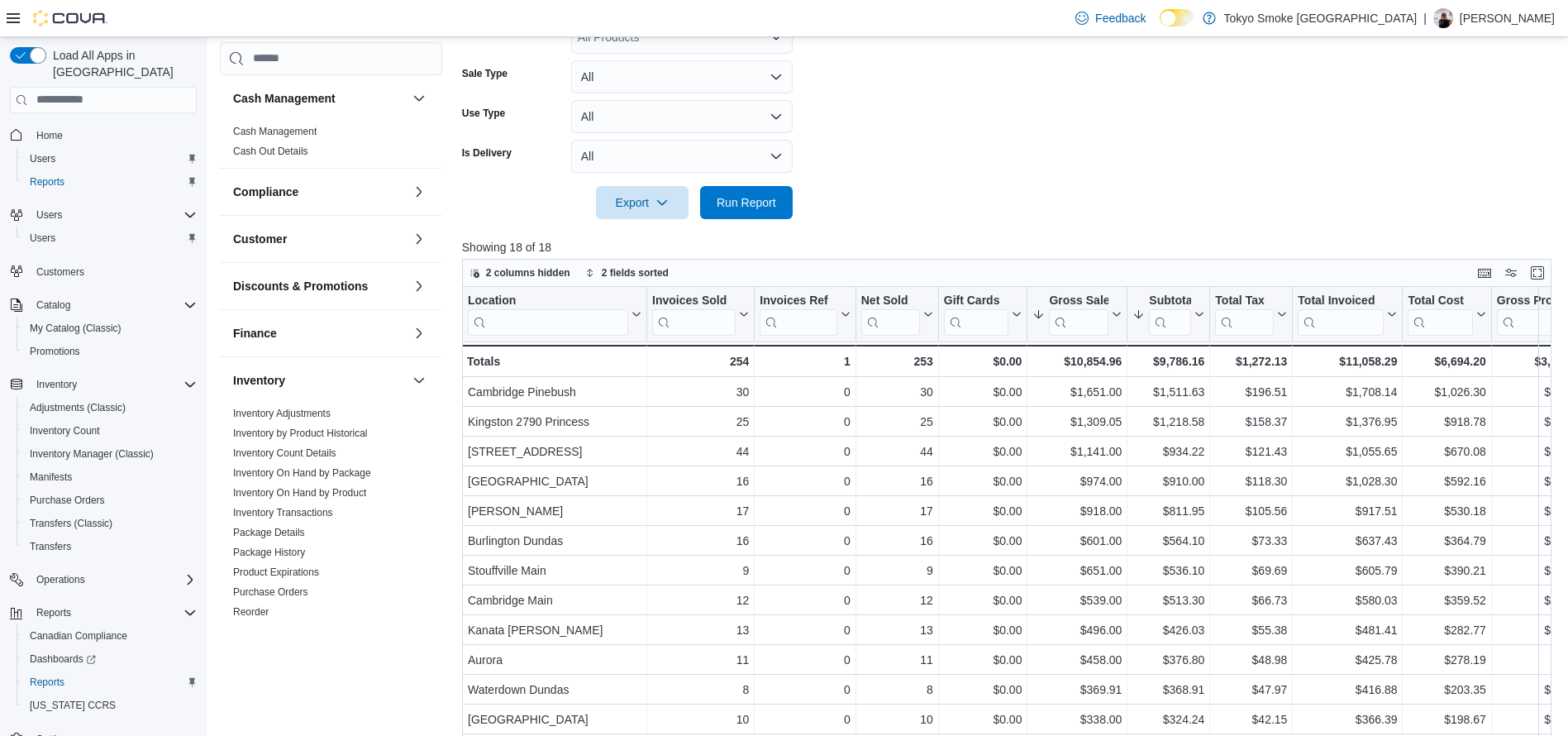
scroll to position [392, 0]
click at [730, 215] on span "Run Report" at bounding box center [746, 201] width 73 height 33
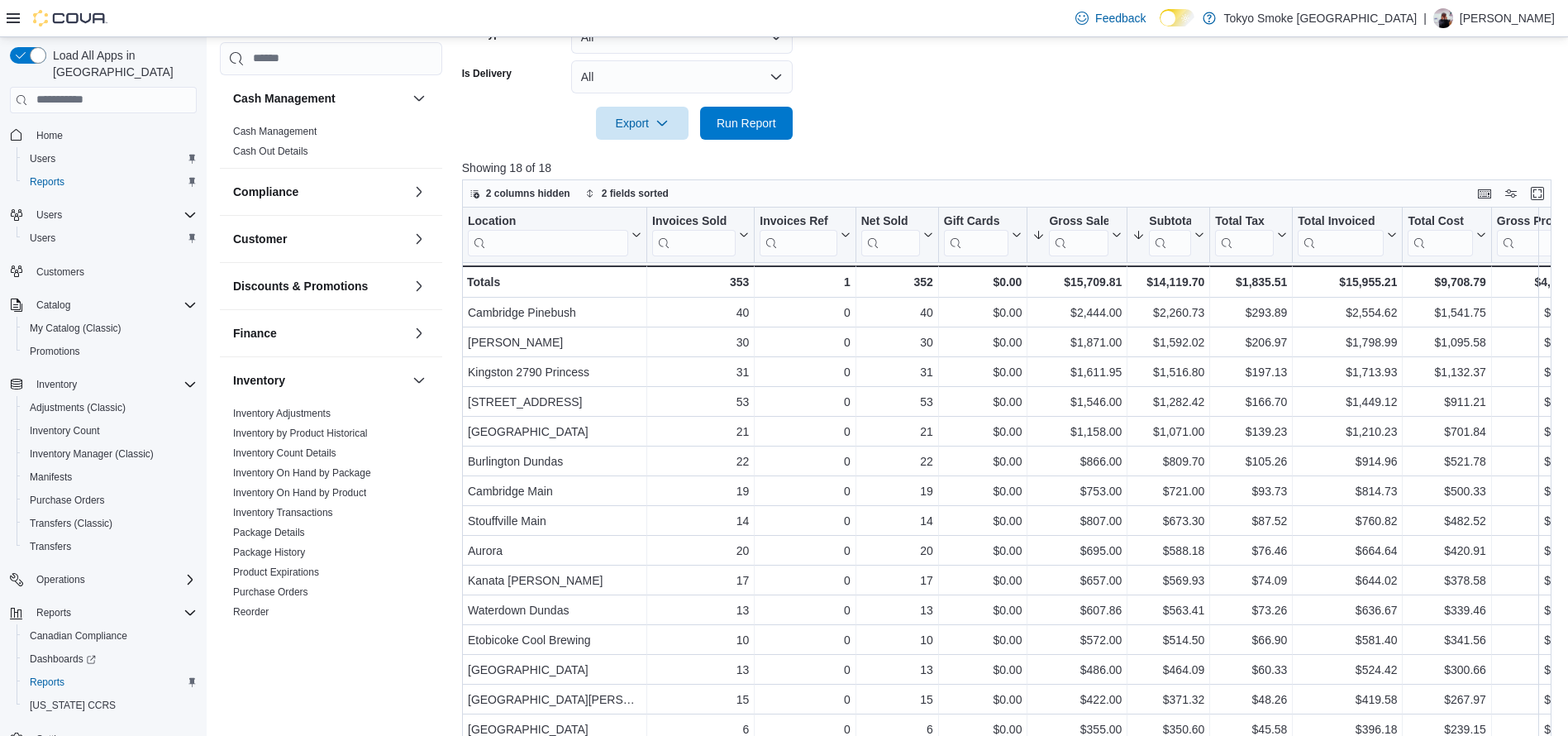
scroll to position [473, 0]
drag, startPoint x: 925, startPoint y: 173, endPoint x: 903, endPoint y: 153, distance: 29.7
click at [903, 153] on div at bounding box center [1012, 148] width 1101 height 20
click at [755, 124] on span "Run Report" at bounding box center [746, 120] width 59 height 16
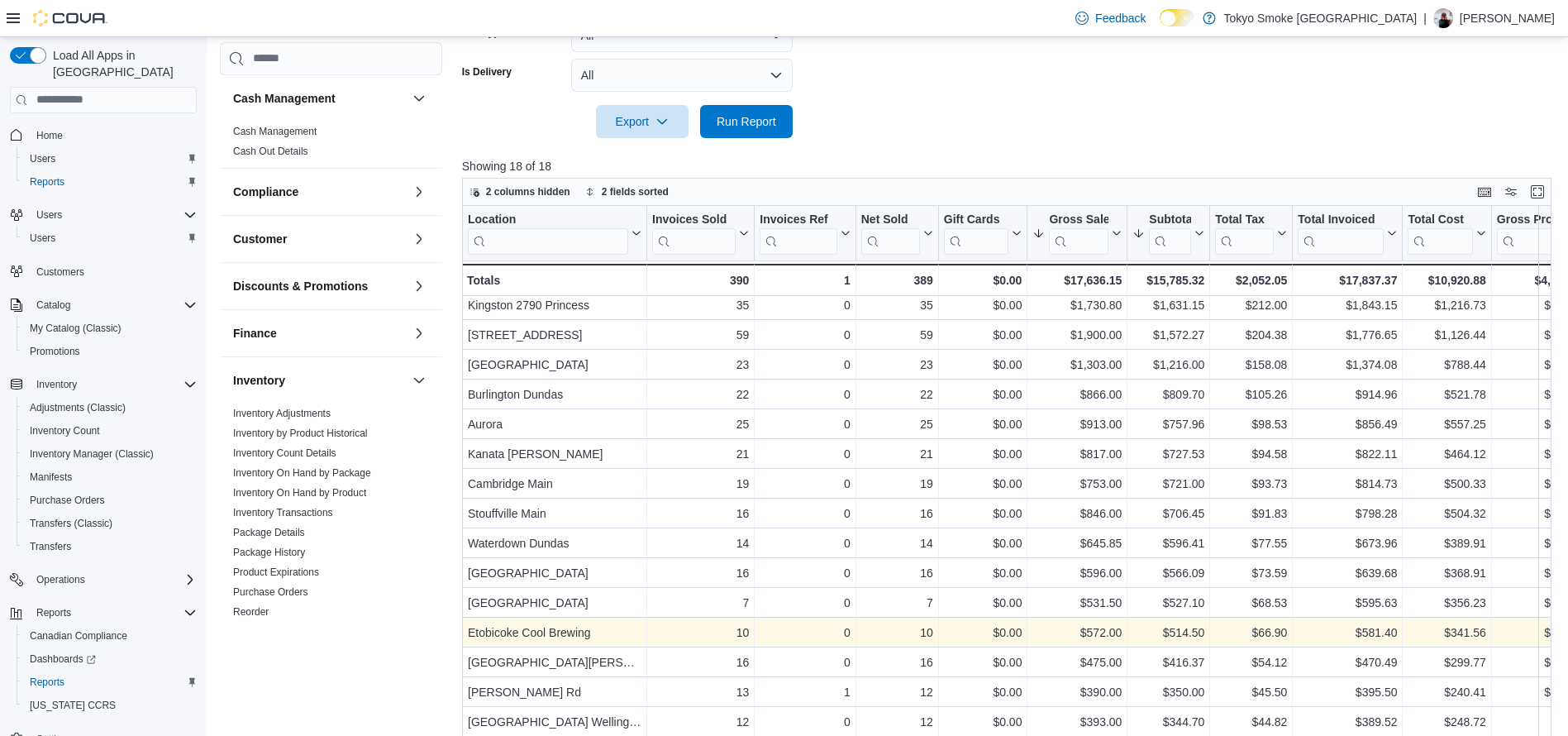
scroll to position [517, 0]
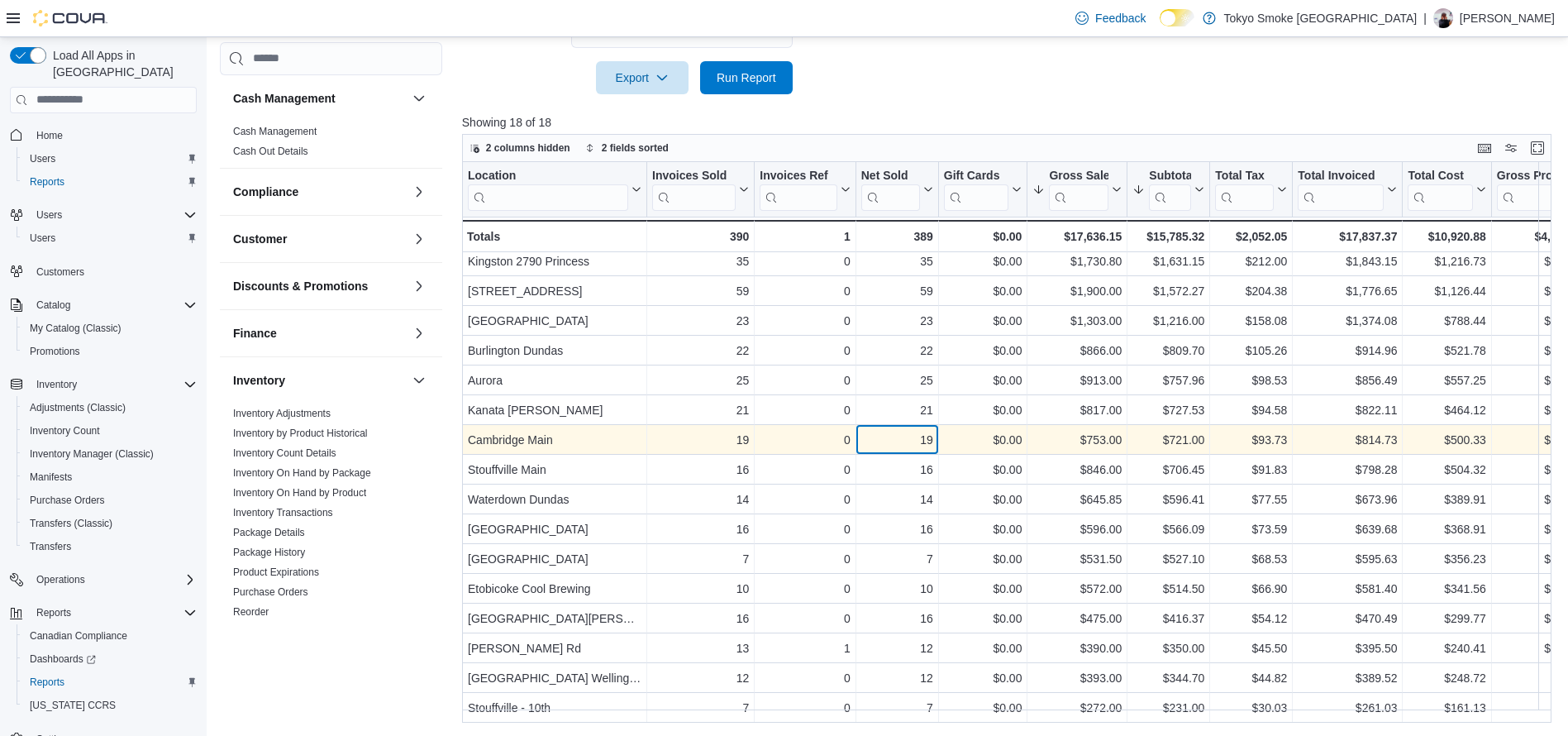
click at [903, 431] on div "19" at bounding box center [897, 439] width 72 height 20
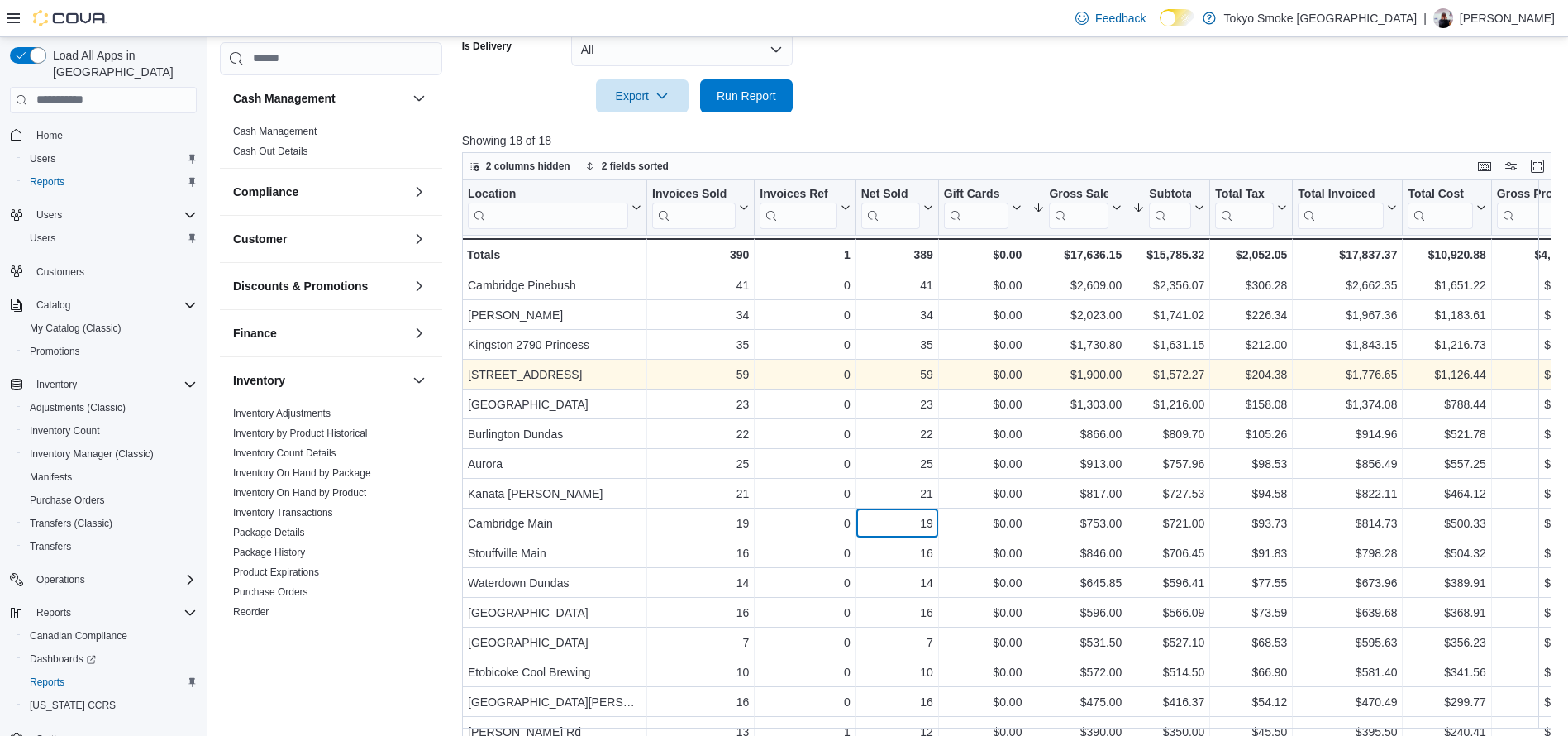
scroll to position [500, 0]
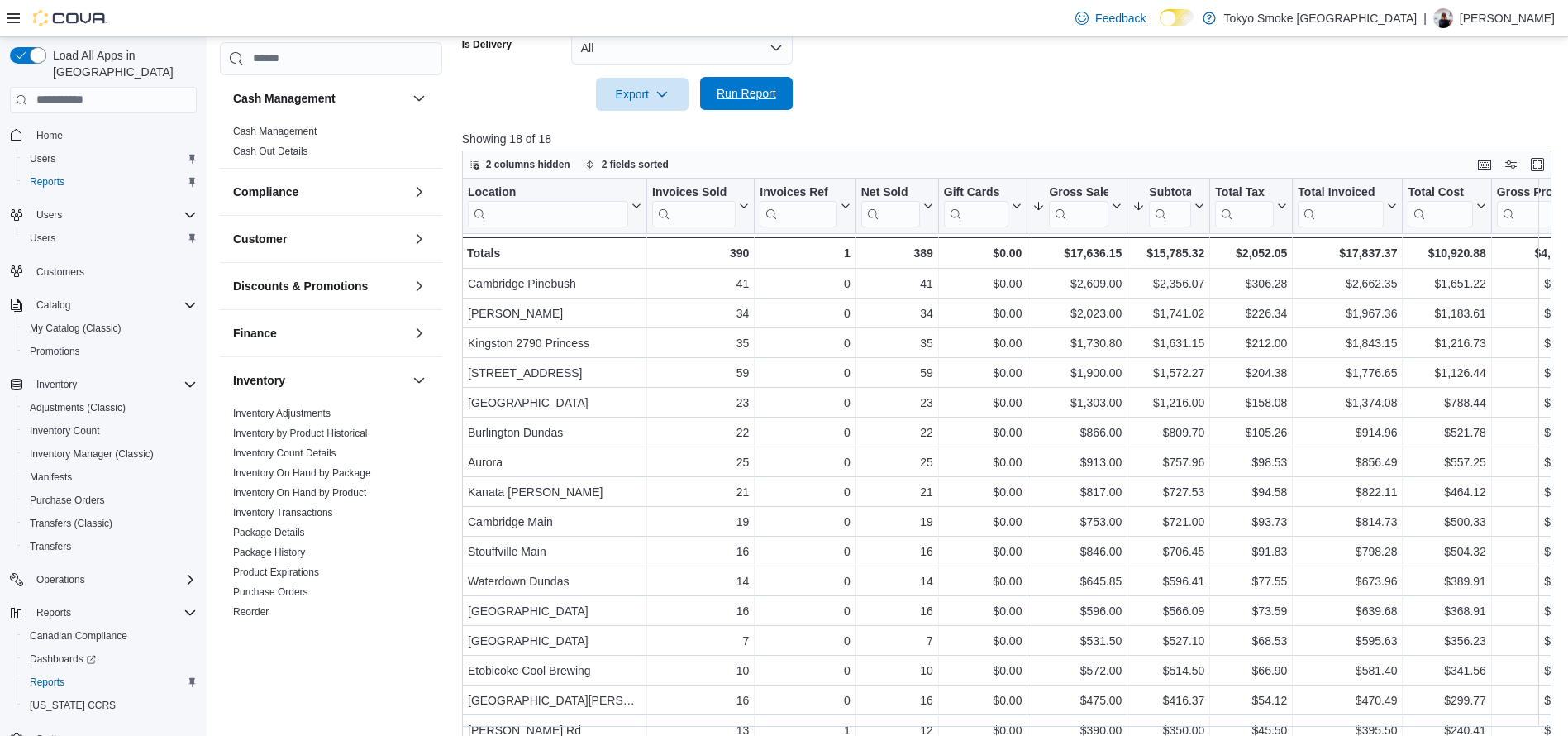
click at [776, 91] on span "Run Report" at bounding box center [746, 93] width 73 height 33
click at [760, 86] on span "Run Report" at bounding box center [746, 93] width 59 height 16
click at [750, 135] on p "Showing 18 of 18" at bounding box center [1012, 138] width 1101 height 16
click at [733, 107] on span "Run Report" at bounding box center [746, 93] width 73 height 33
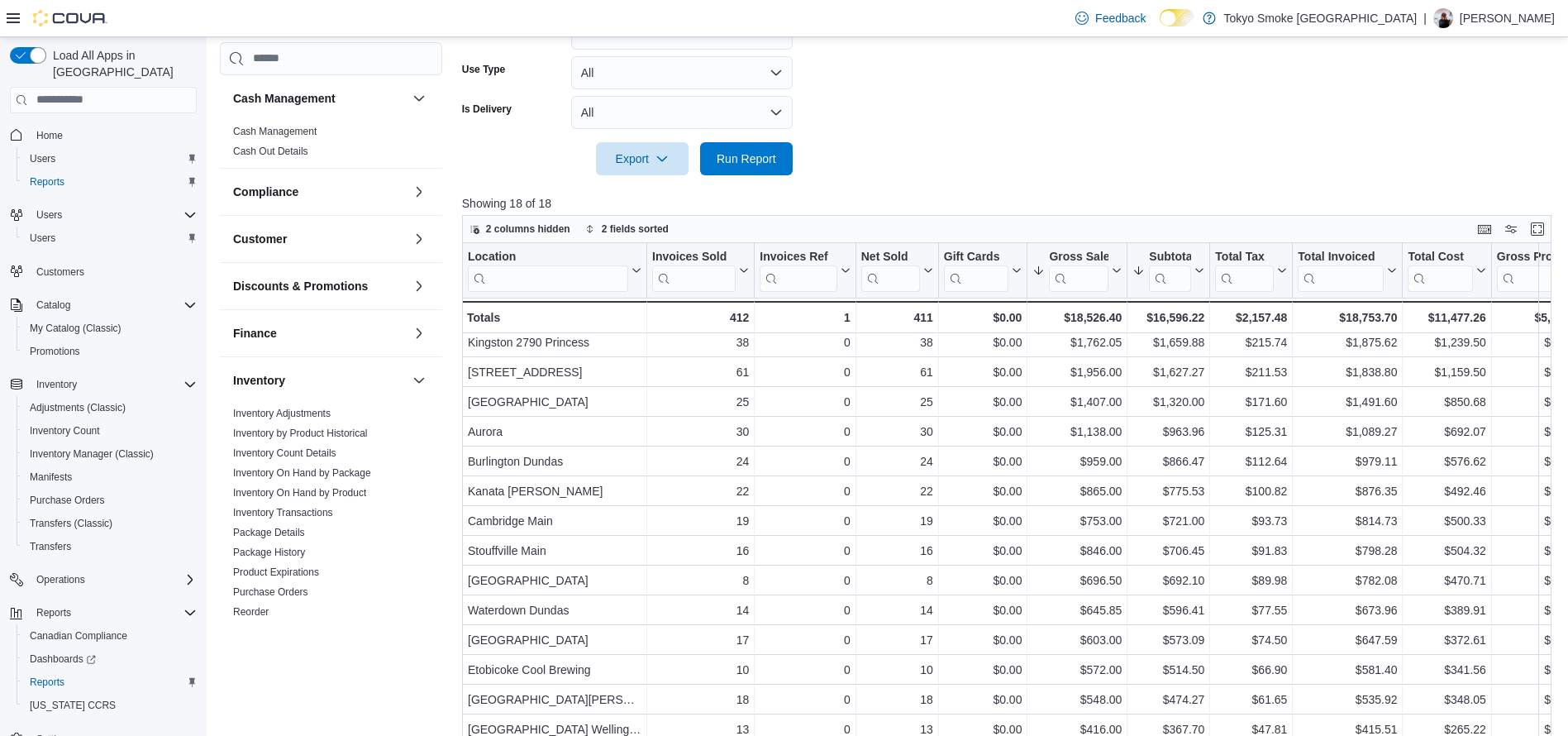
scroll to position [517, 0]
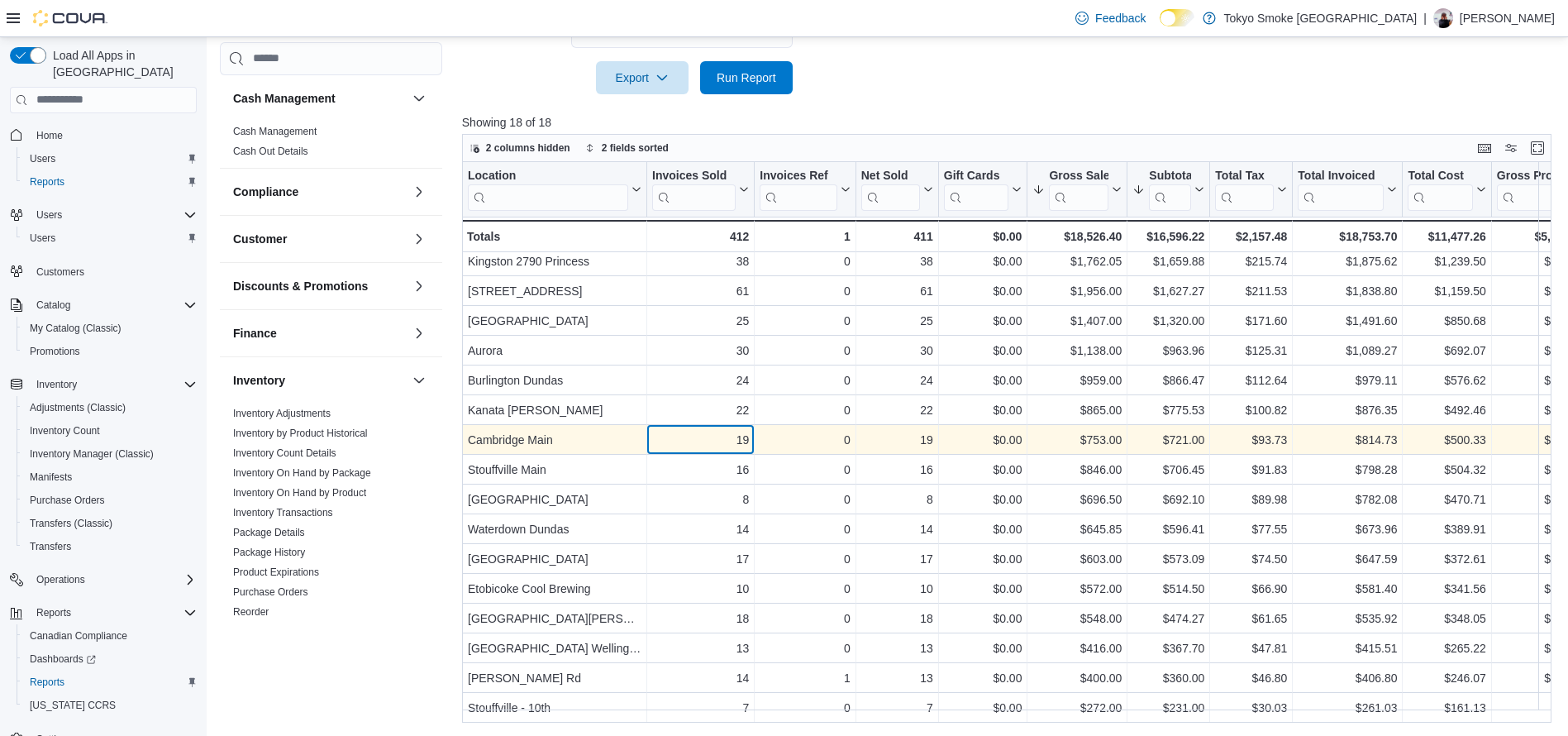
click at [673, 425] on div "19 - Invoices Sold, column 2, row 9" at bounding box center [701, 439] width 107 height 30
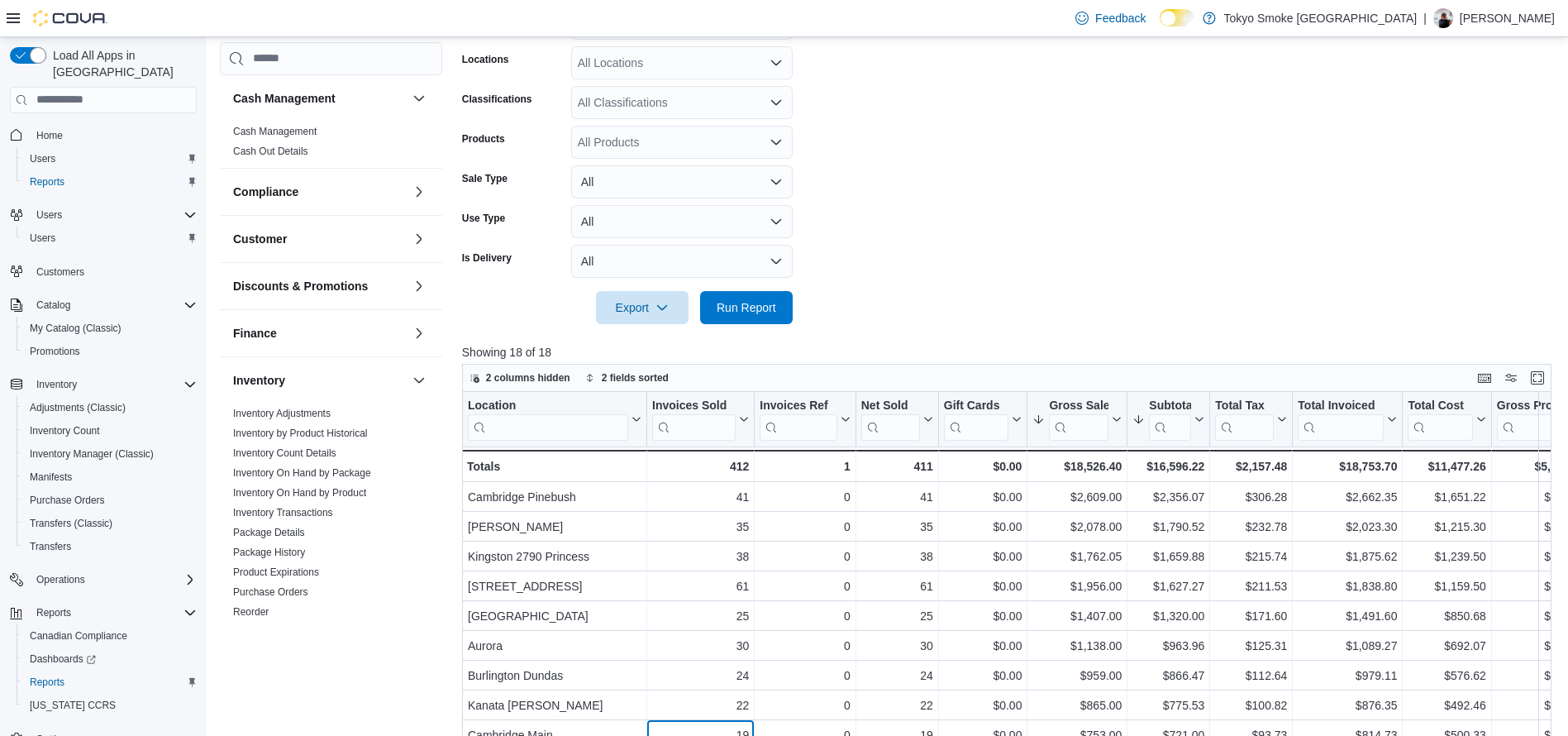
scroll to position [288, 0]
click at [726, 322] on span "Run Report" at bounding box center [746, 306] width 73 height 33
click at [726, 322] on div "Export Run Report" at bounding box center [627, 306] width 331 height 33
click at [735, 304] on span "Run Report" at bounding box center [746, 306] width 59 height 16
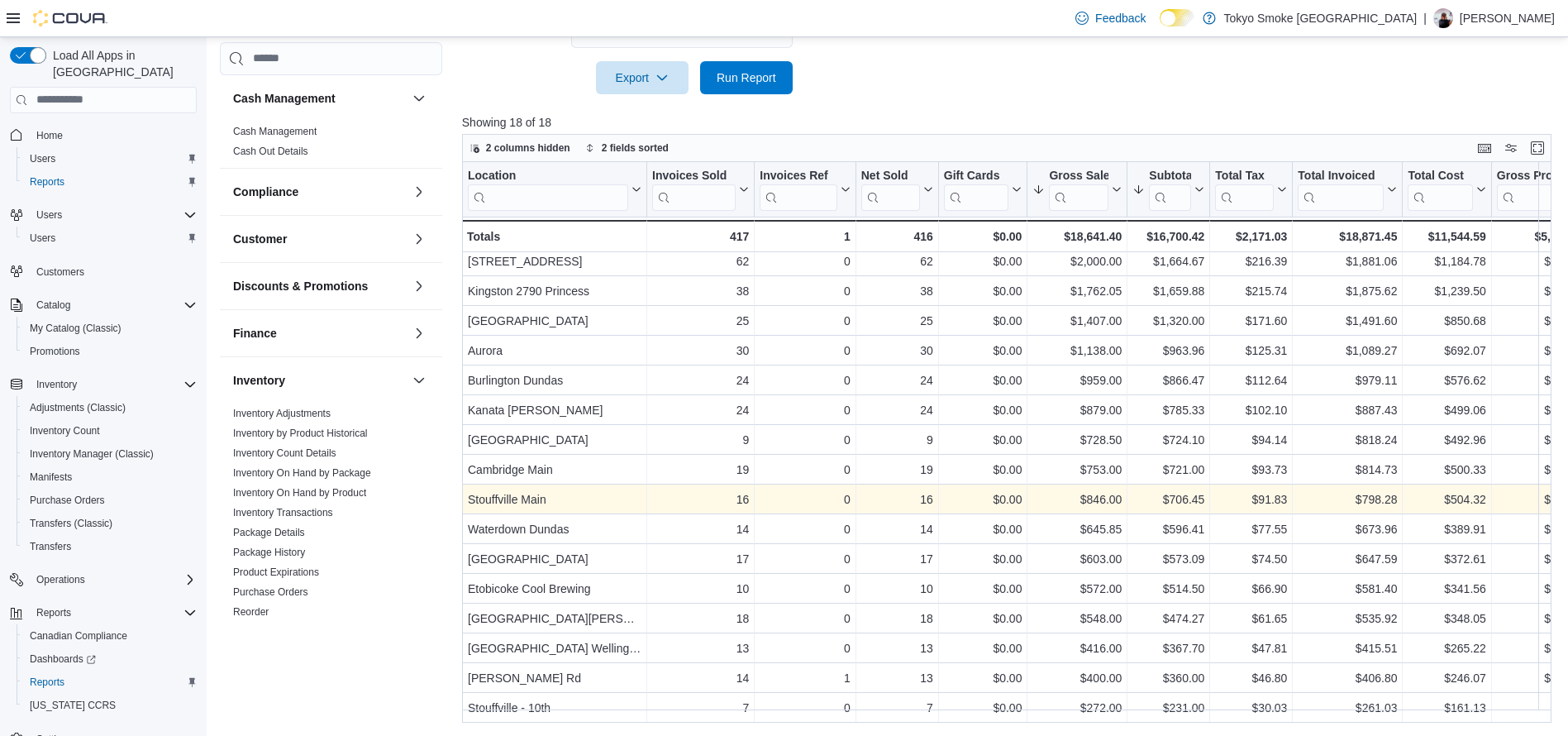
scroll to position [0, 0]
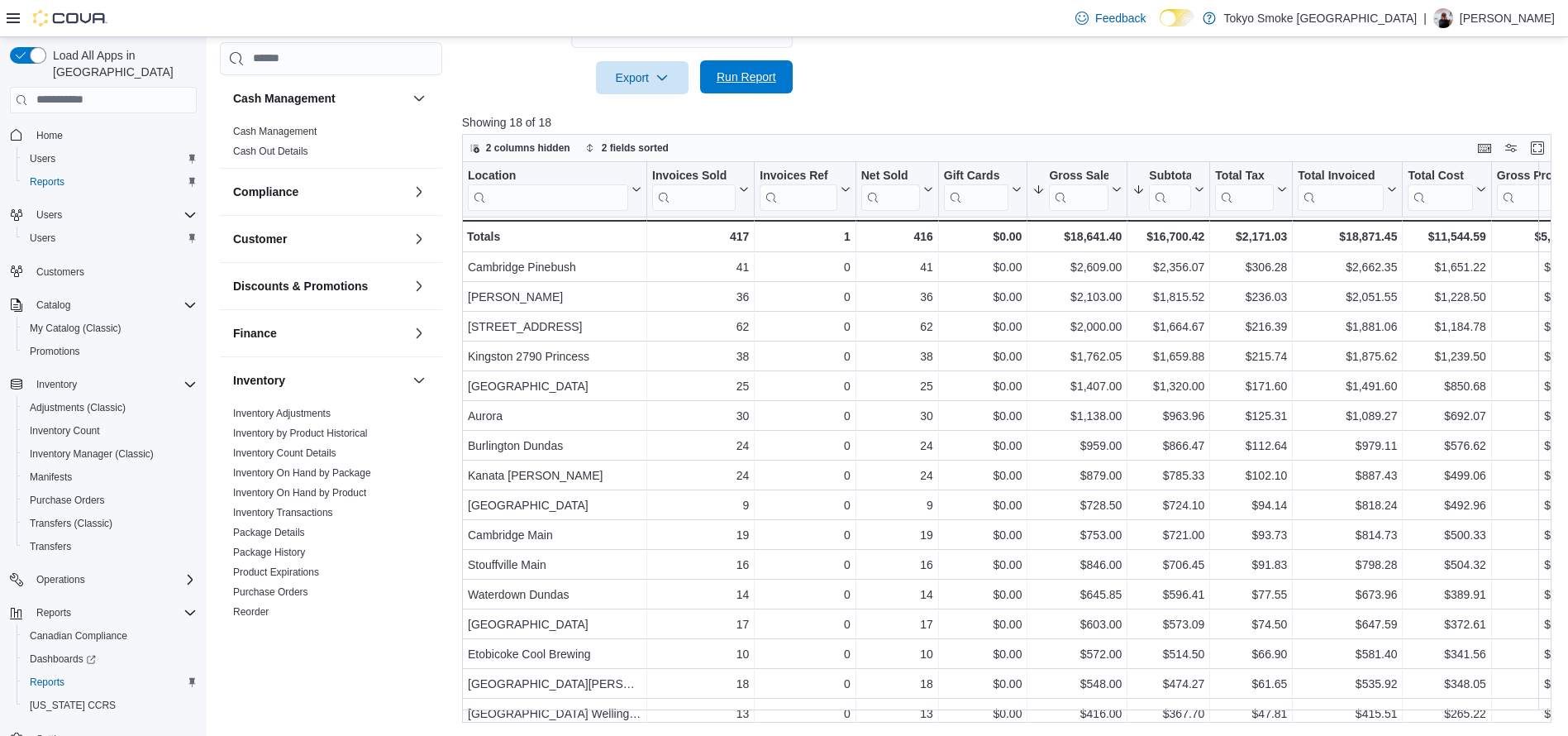
click at [764, 71] on span "Run Report" at bounding box center [746, 77] width 59 height 16
